Goal: Task Accomplishment & Management: Use online tool/utility

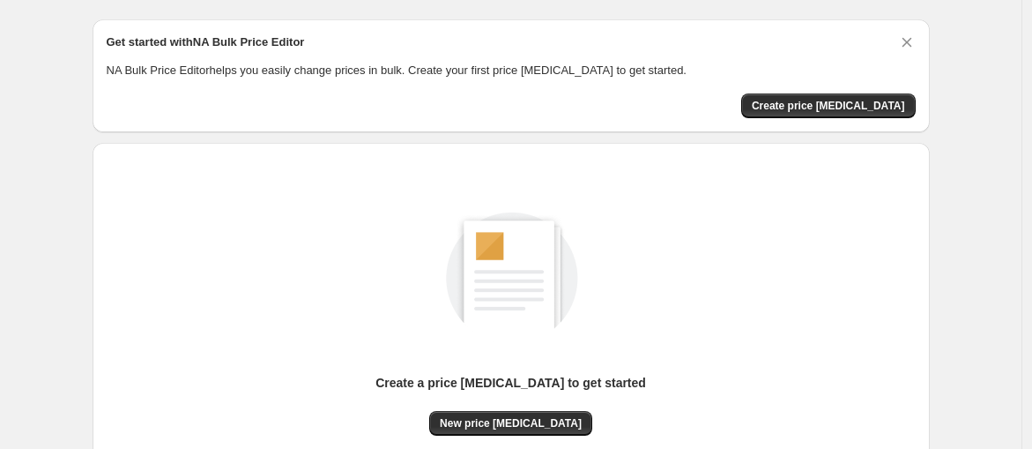
scroll to position [198, 0]
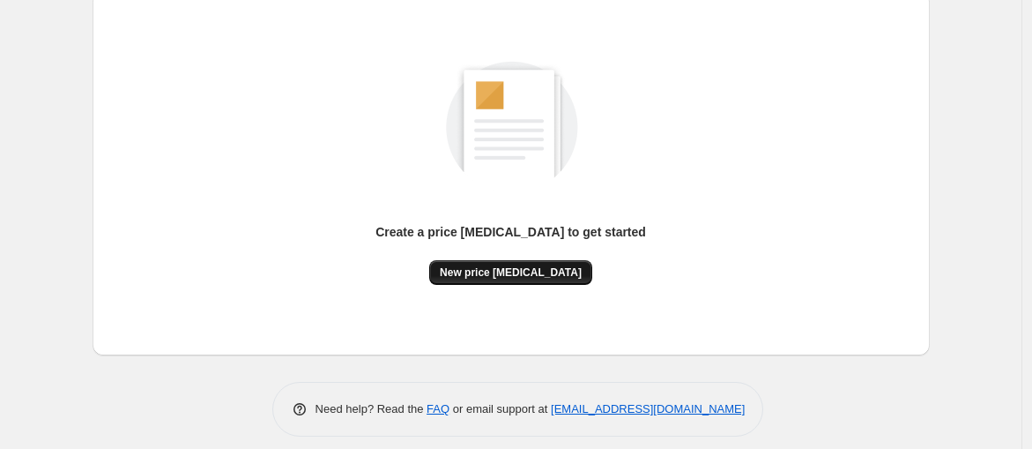
click at [529, 272] on span "New price [MEDICAL_DATA]" at bounding box center [511, 272] width 142 height 14
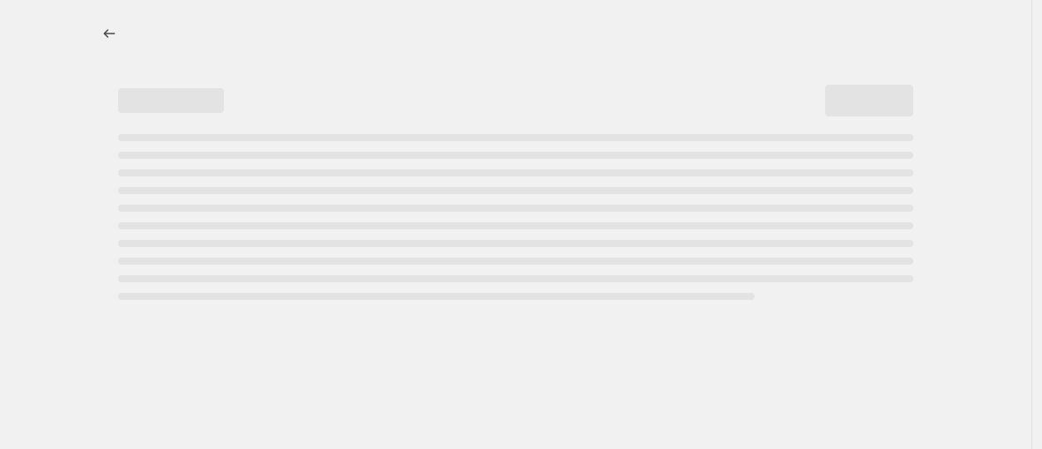
select select "percentage"
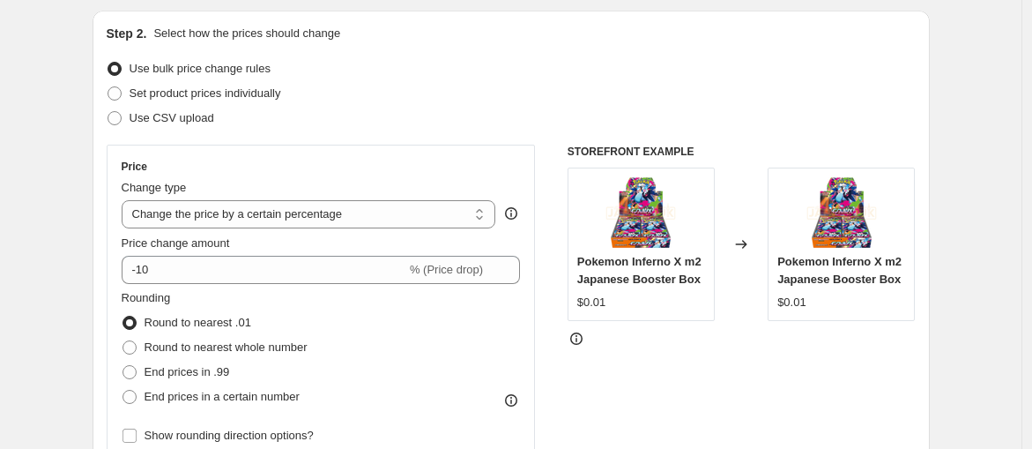
scroll to position [182, 0]
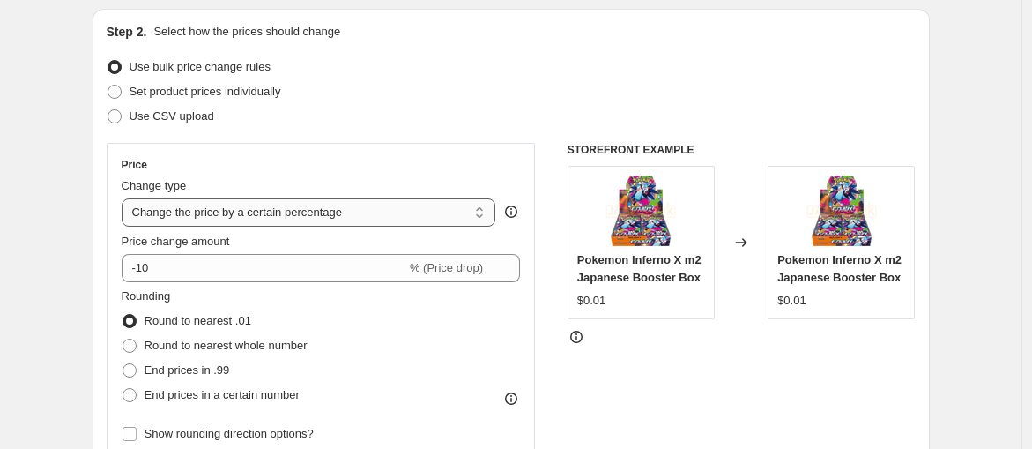
click at [346, 207] on select "Change the price to a certain amount Change the price by a certain amount Chang…" at bounding box center [309, 212] width 375 height 28
click at [320, 173] on div "Price Change type Change the price to a certain amount Change the price by a ce…" at bounding box center [321, 302] width 399 height 288
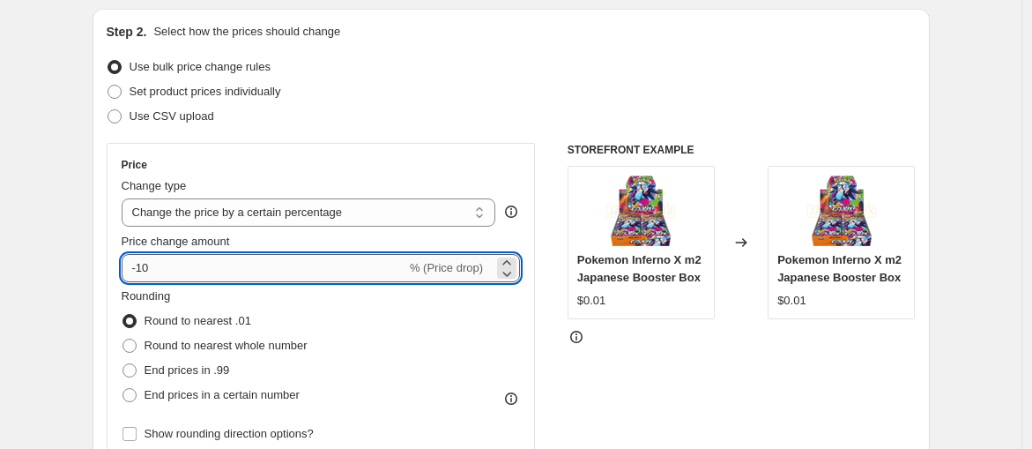
click at [190, 272] on input "-10" at bounding box center [264, 268] width 285 height 28
type input "-1"
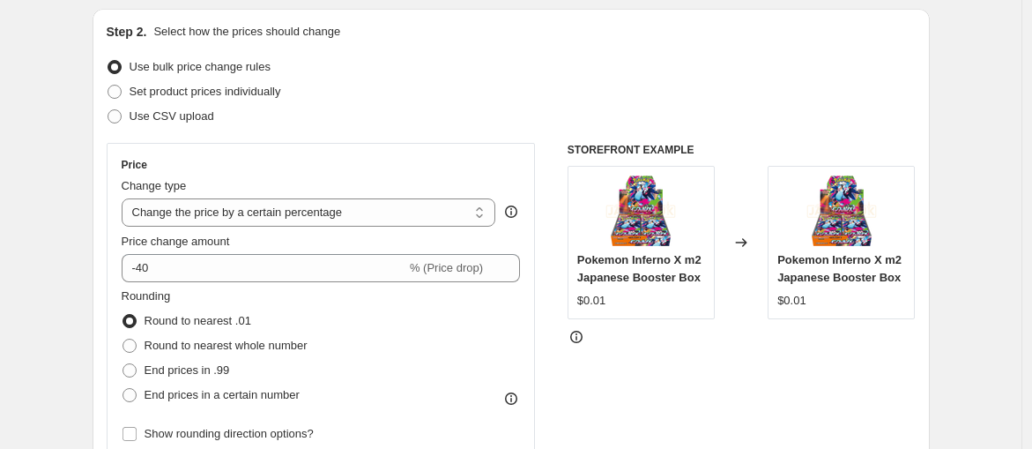
click at [457, 159] on div "Price" at bounding box center [321, 165] width 399 height 14
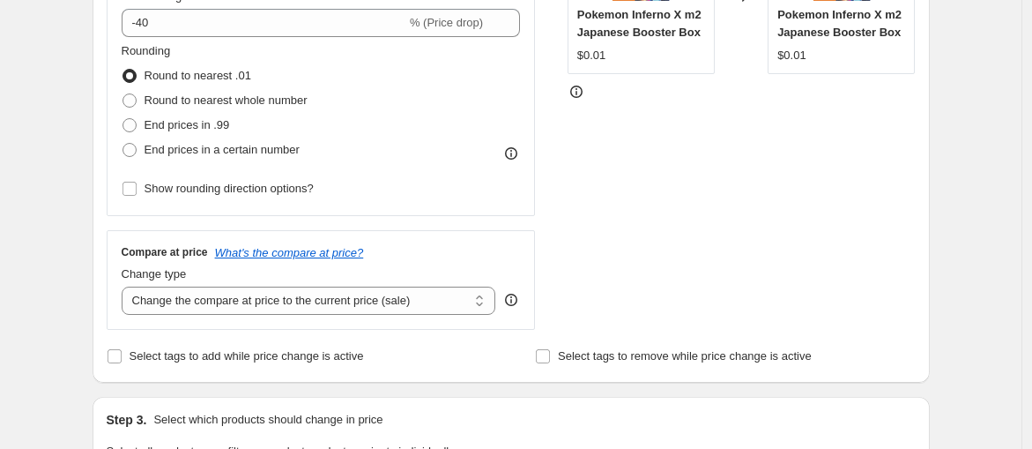
scroll to position [425, 0]
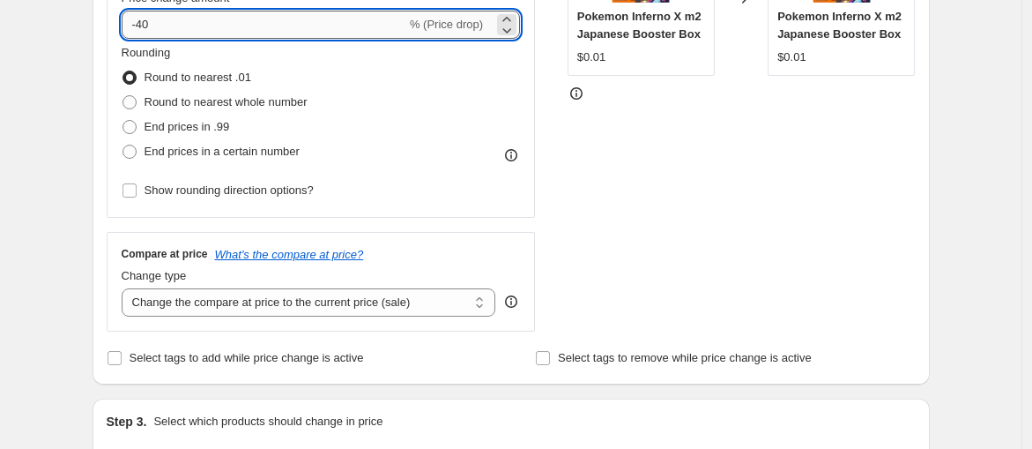
click at [159, 19] on input "-40" at bounding box center [264, 25] width 285 height 28
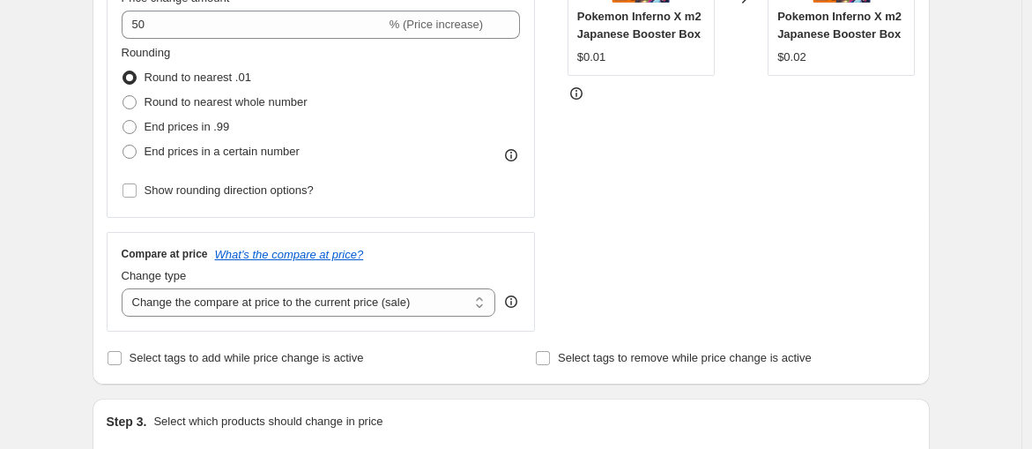
click at [747, 188] on div "STOREFRONT EXAMPLE Pokemon Inferno X m2 Japanese Booster Box $0.01 Changed to P…" at bounding box center [742, 116] width 348 height 432
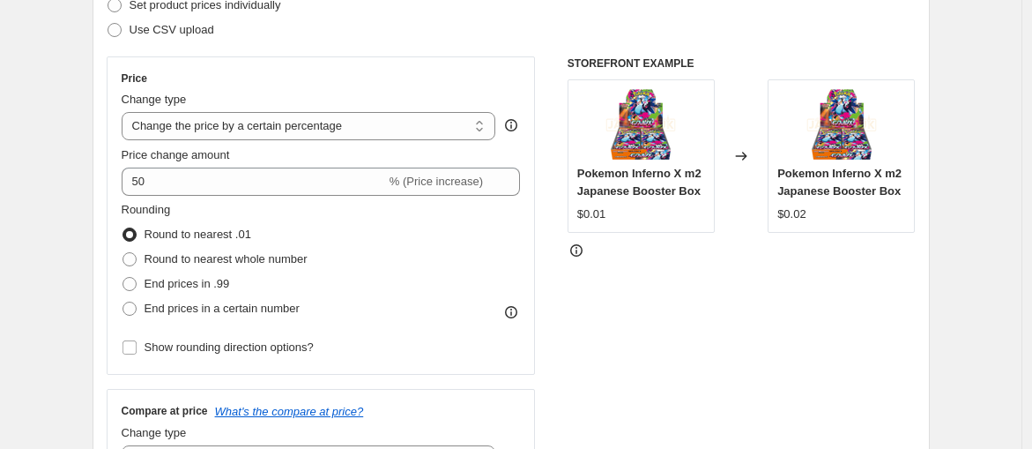
scroll to position [266, 0]
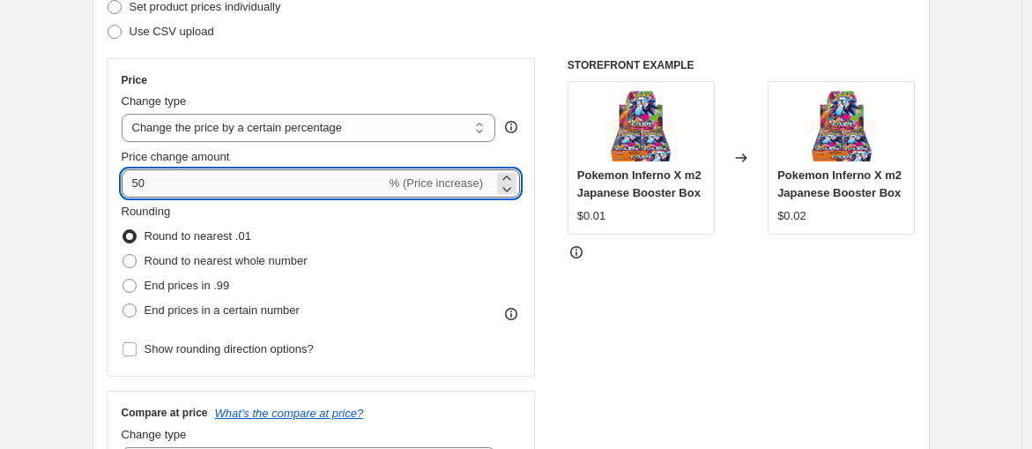
click at [179, 186] on input "50" at bounding box center [254, 183] width 264 height 28
click at [136, 182] on input "50" at bounding box center [254, 183] width 264 height 28
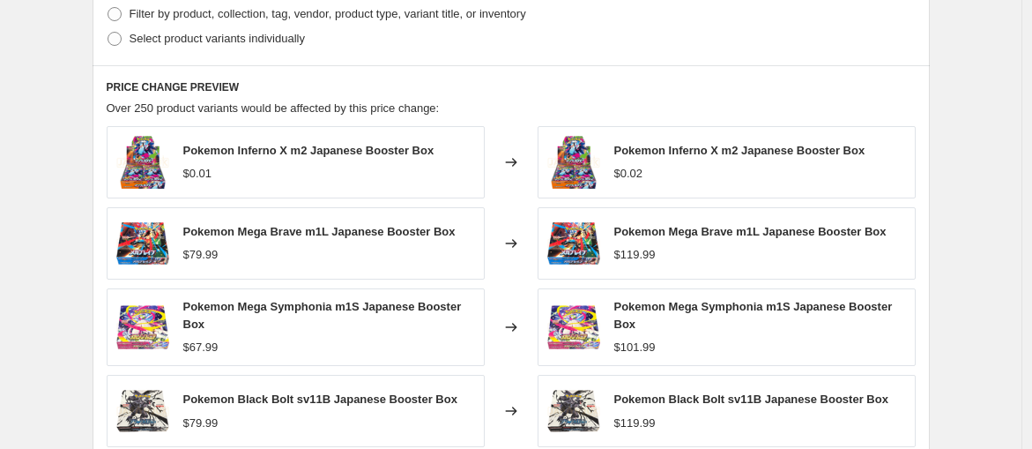
scroll to position [914, 0]
type input "-50"
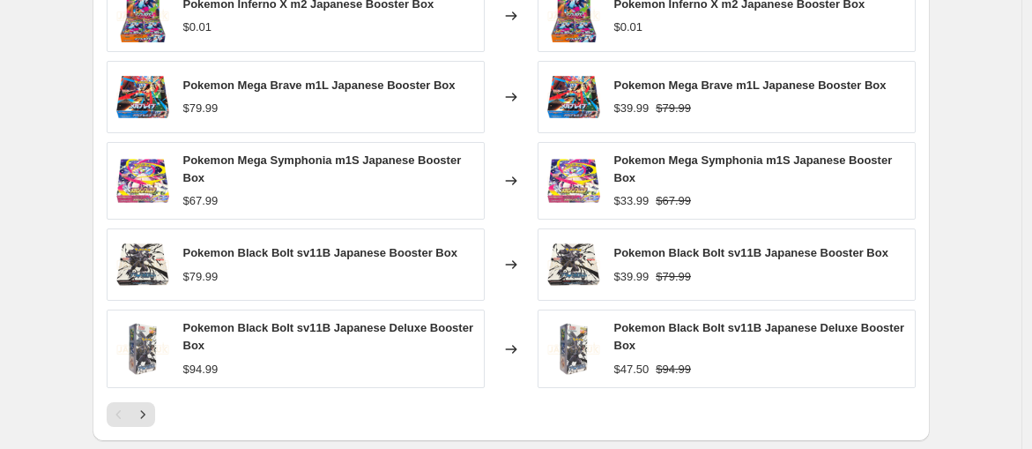
scroll to position [940, 0]
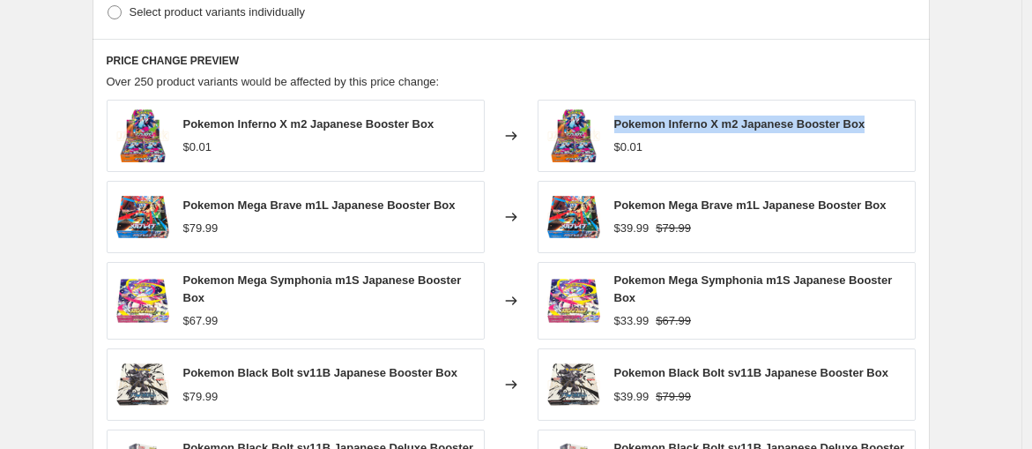
drag, startPoint x: 871, startPoint y: 122, endPoint x: 619, endPoint y: 124, distance: 252.1
click at [619, 124] on div "Pokemon Inferno X m2 Japanese Booster Box $0.01" at bounding box center [727, 136] width 378 height 72
copy span "Pokemon Inferno X m2 Japanese Booster Box"
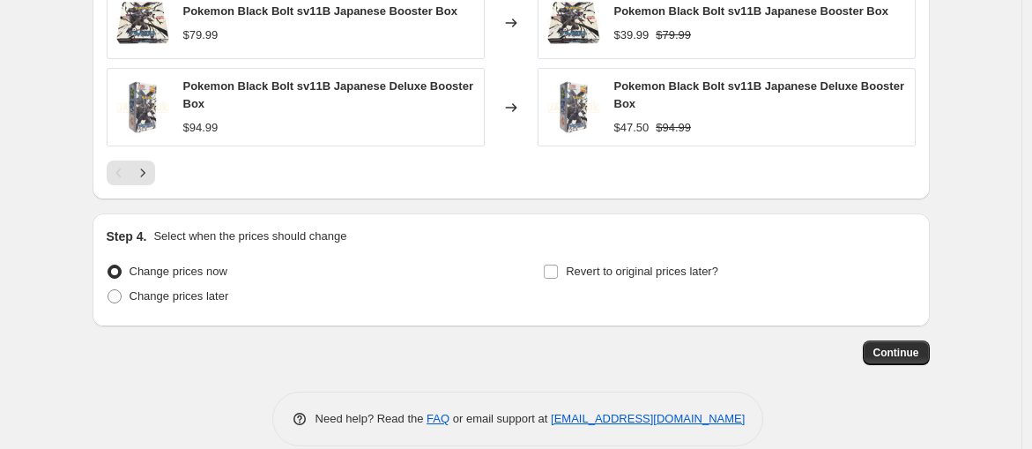
scroll to position [1320, 0]
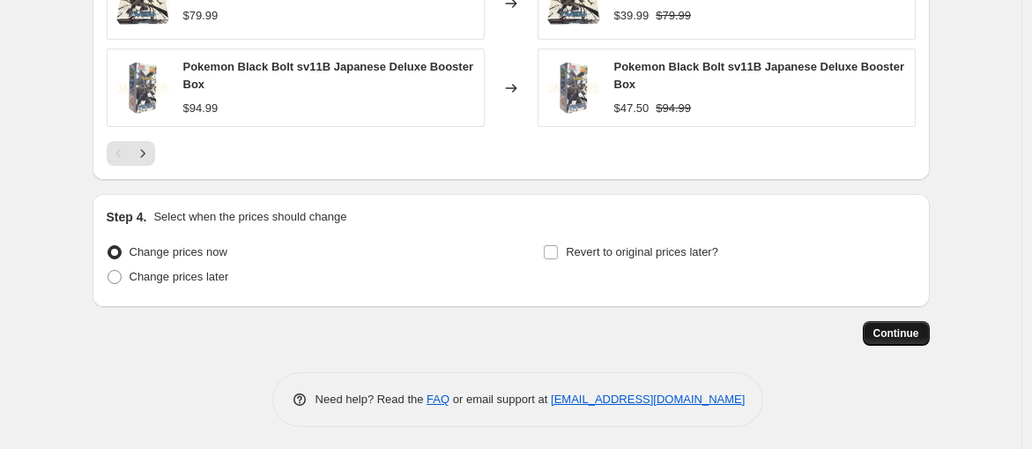
click at [896, 326] on span "Continue" at bounding box center [896, 333] width 46 height 14
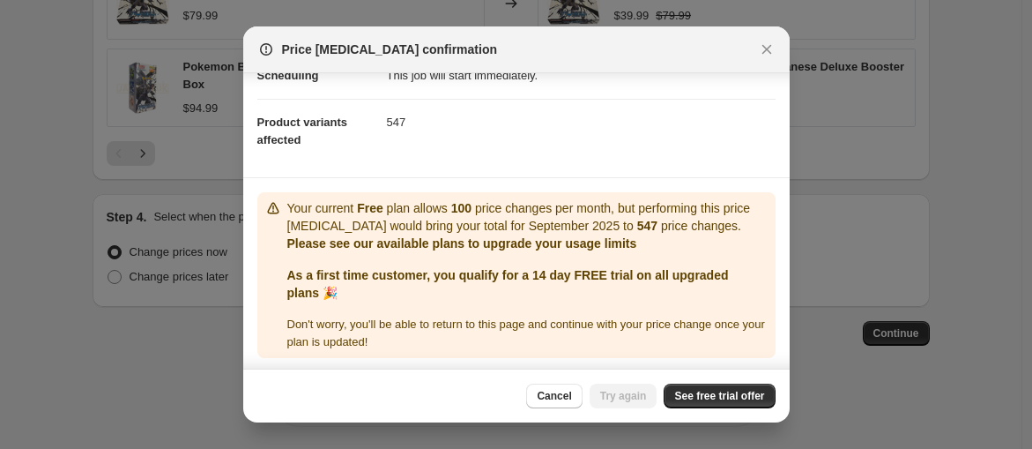
scroll to position [165, 0]
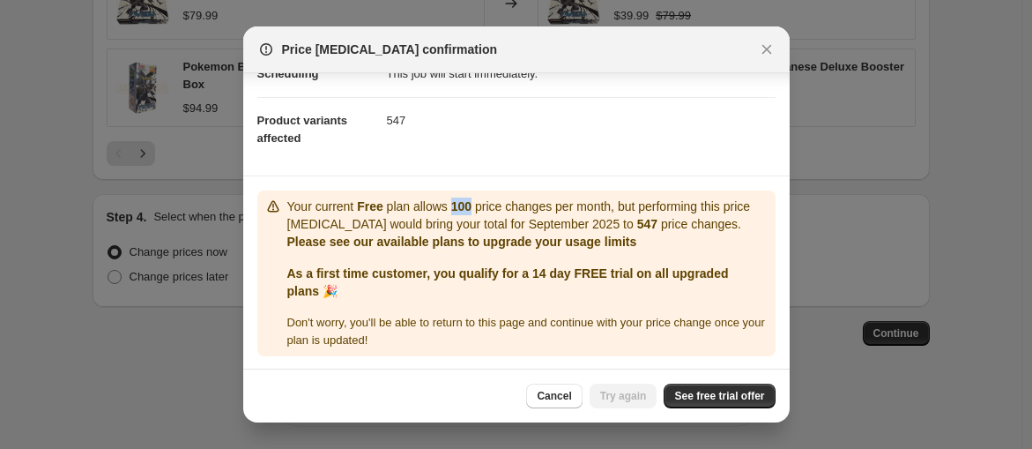
drag, startPoint x: 451, startPoint y: 204, endPoint x: 468, endPoint y: 203, distance: 16.8
click at [468, 203] on b "100" at bounding box center [461, 206] width 20 height 14
click at [715, 398] on span "See free trial offer" at bounding box center [719, 396] width 90 height 14
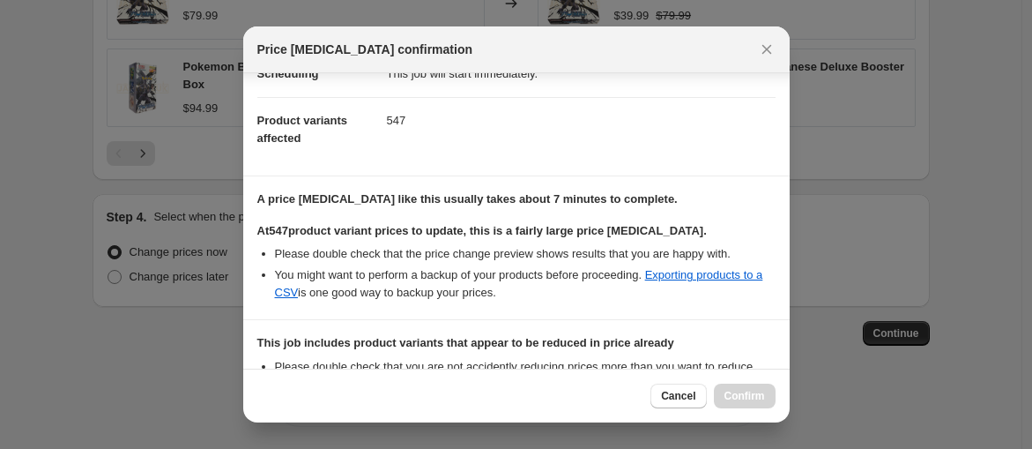
scroll to position [388, 0]
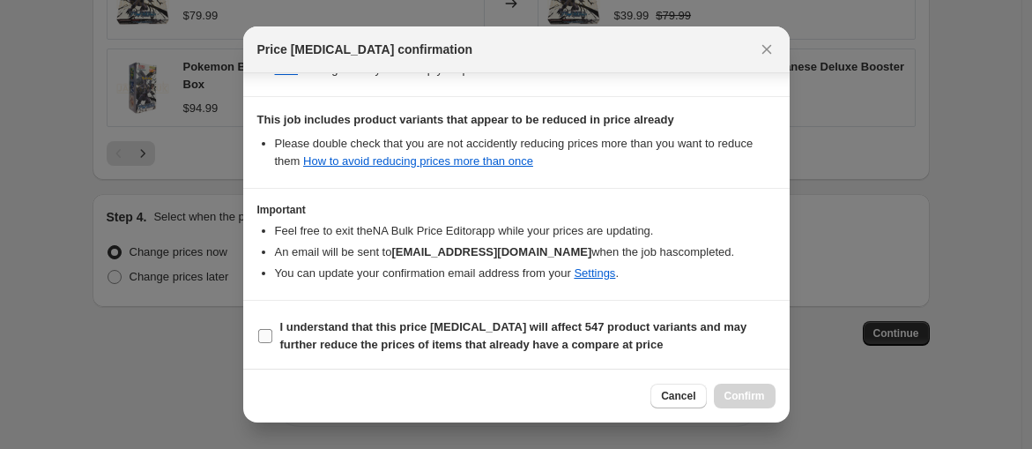
click at [510, 330] on b "I understand that this price change job will affect 547 product variants and ma…" at bounding box center [513, 335] width 467 height 31
click at [272, 330] on input "I understand that this price change job will affect 547 product variants and ma…" at bounding box center [265, 336] width 14 height 14
checkbox input "true"
click at [747, 390] on span "Confirm" at bounding box center [745, 396] width 41 height 14
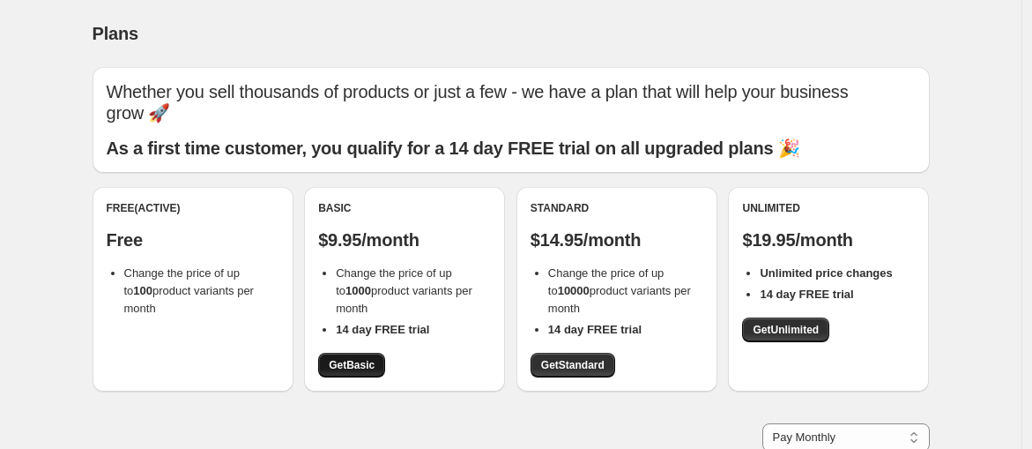
click at [362, 366] on span "Get Basic" at bounding box center [352, 365] width 46 height 14
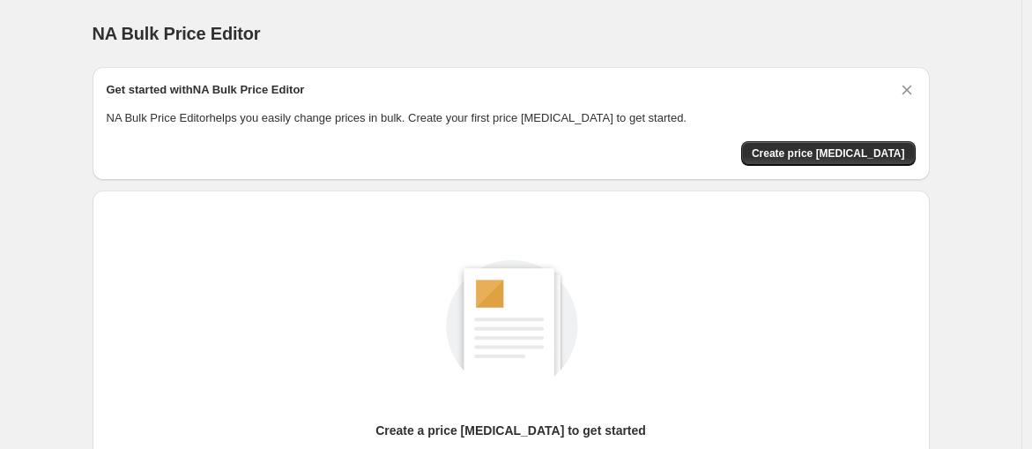
scroll to position [211, 0]
